Goal: Consume media (video, audio)

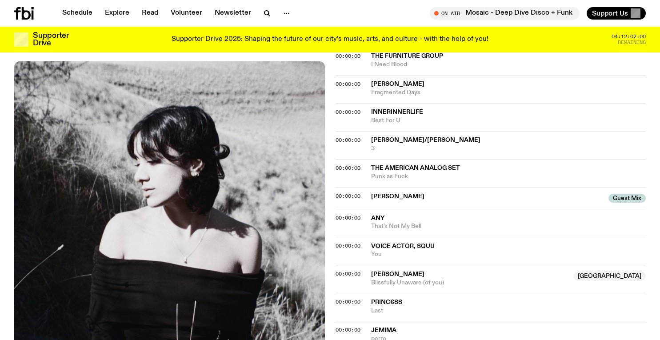
scroll to position [390, 0]
drag, startPoint x: 430, startPoint y: 226, endPoint x: 365, endPoint y: 218, distance: 65.0
click at [365, 218] on div "00:00:00 Any That's Not My Bell" at bounding box center [491, 223] width 311 height 28
copy div "Any That's Not My Bell"
click at [266, 12] on icon "button" at bounding box center [267, 13] width 4 height 4
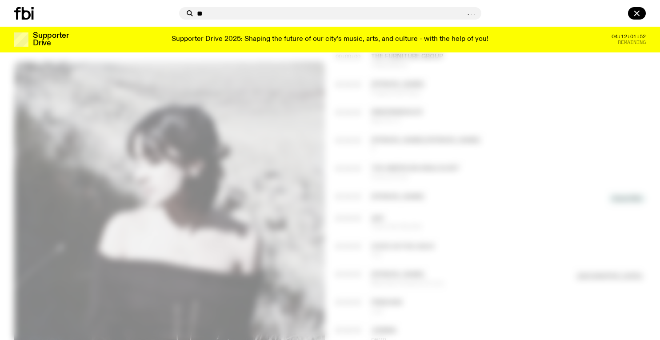
type input "*"
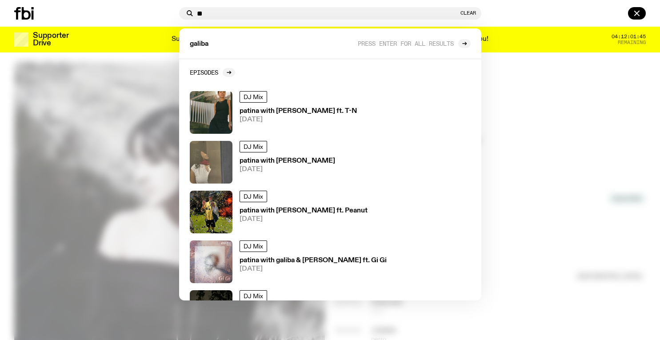
type input "*"
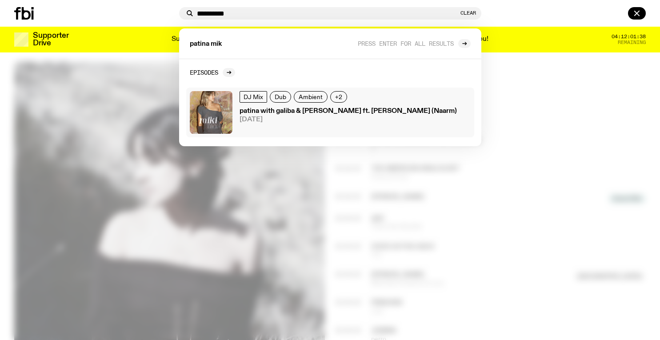
type input "**********"
click at [285, 120] on span "[DATE]" at bounding box center [348, 119] width 217 height 7
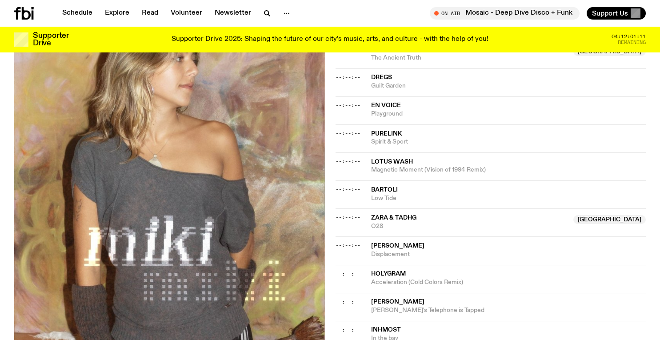
scroll to position [886, 0]
drag, startPoint x: 500, startPoint y: 131, endPoint x: 361, endPoint y: 124, distance: 139.7
click at [361, 152] on div "--:--:-- Lotus Wash Magnetic Moment (Vision of 1994 Remix)" at bounding box center [491, 166] width 311 height 28
copy div "Lotus Wash Magnetic Moment (Vision of 1994 Remix)"
